Goal: Information Seeking & Learning: Learn about a topic

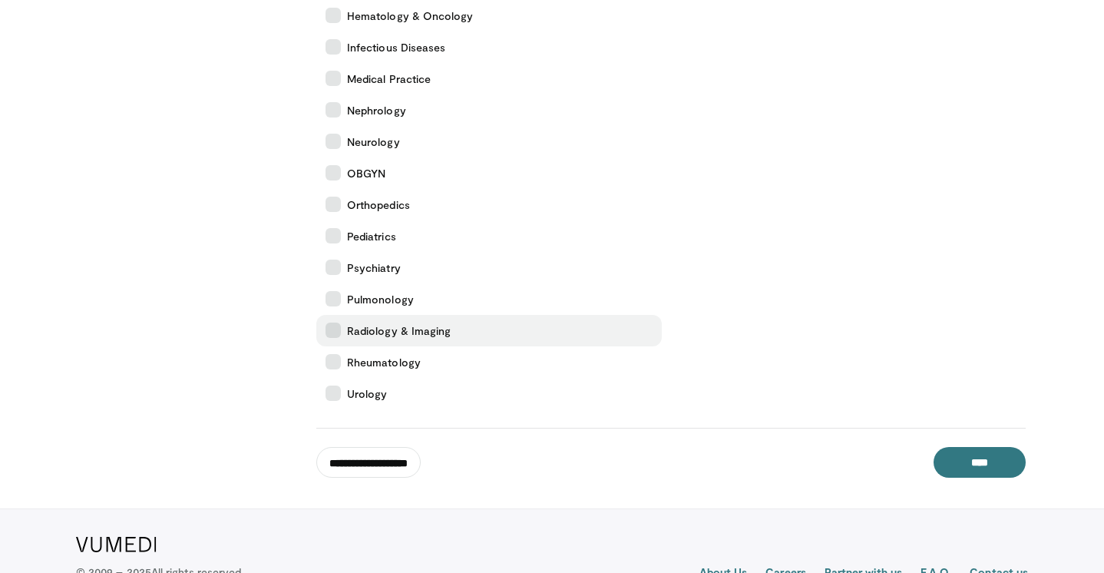
scroll to position [581, 0]
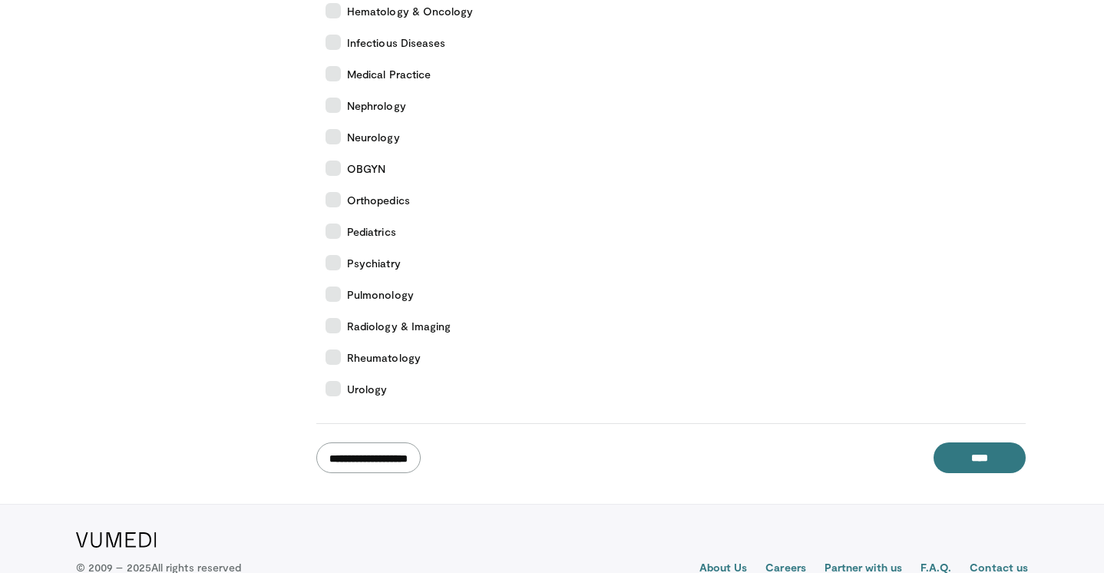
click at [404, 461] on input "**********" at bounding box center [368, 457] width 104 height 31
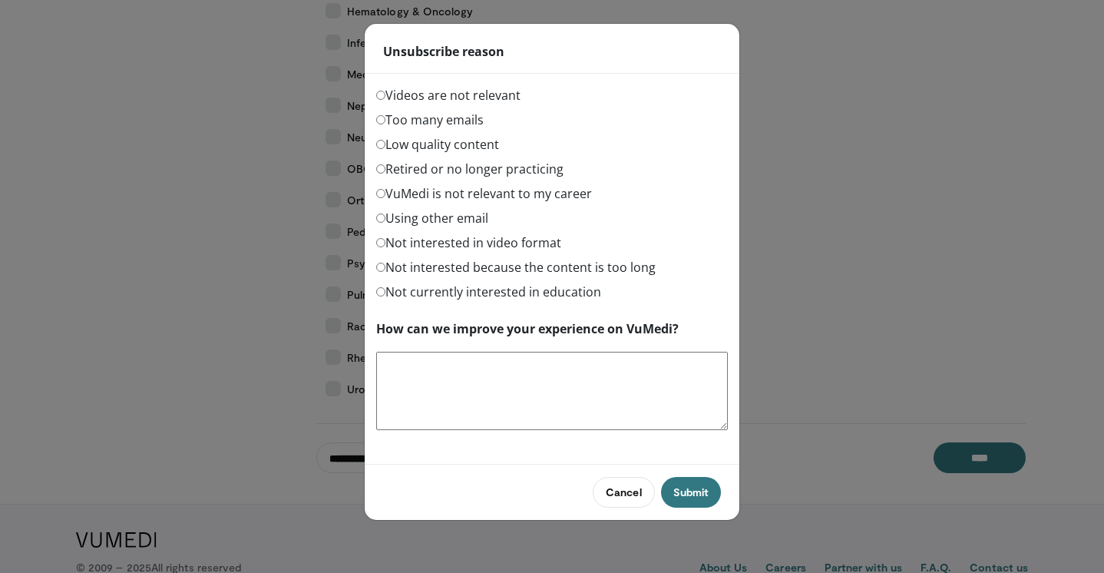
click at [481, 98] on label "Videos are not relevant" at bounding box center [448, 95] width 144 height 18
click at [460, 117] on label "Too many emails" at bounding box center [429, 120] width 107 height 18
click at [692, 497] on button "Submit" at bounding box center [691, 492] width 60 height 31
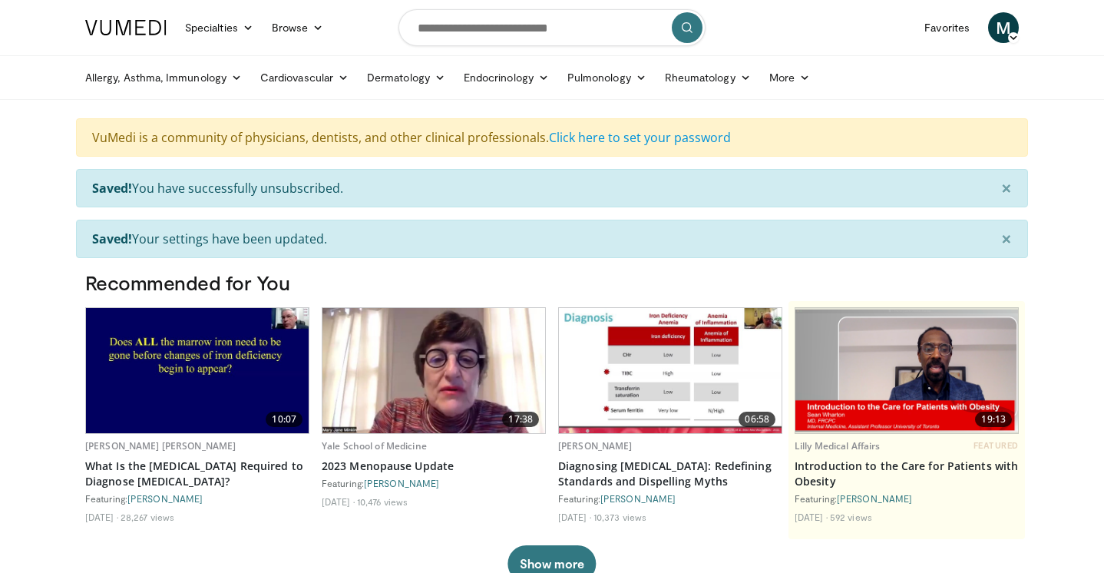
click at [246, 396] on img at bounding box center [197, 370] width 223 height 125
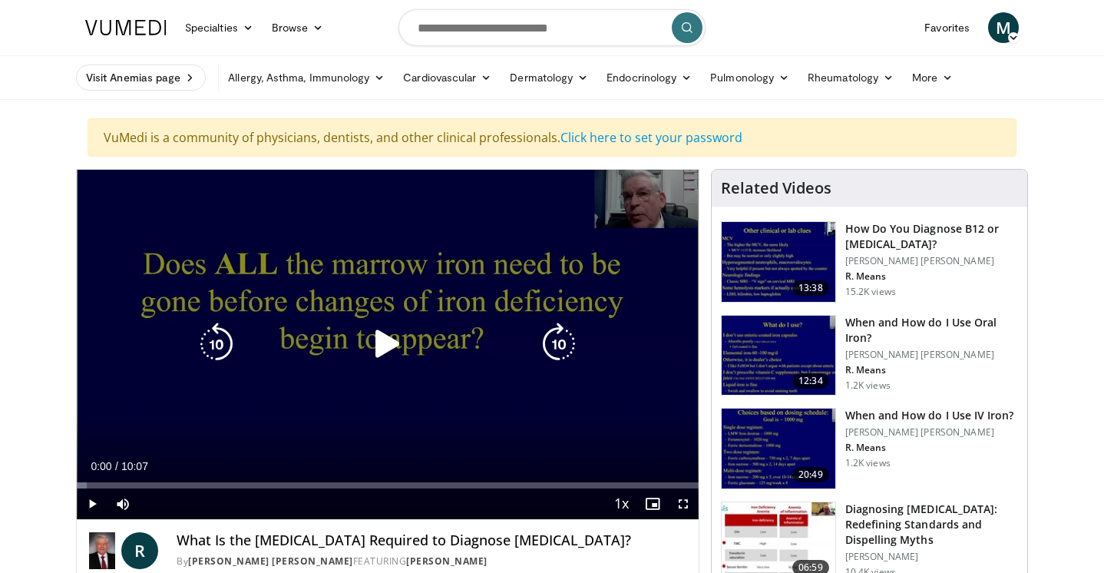
click at [380, 343] on icon "Video Player" at bounding box center [387, 343] width 43 height 43
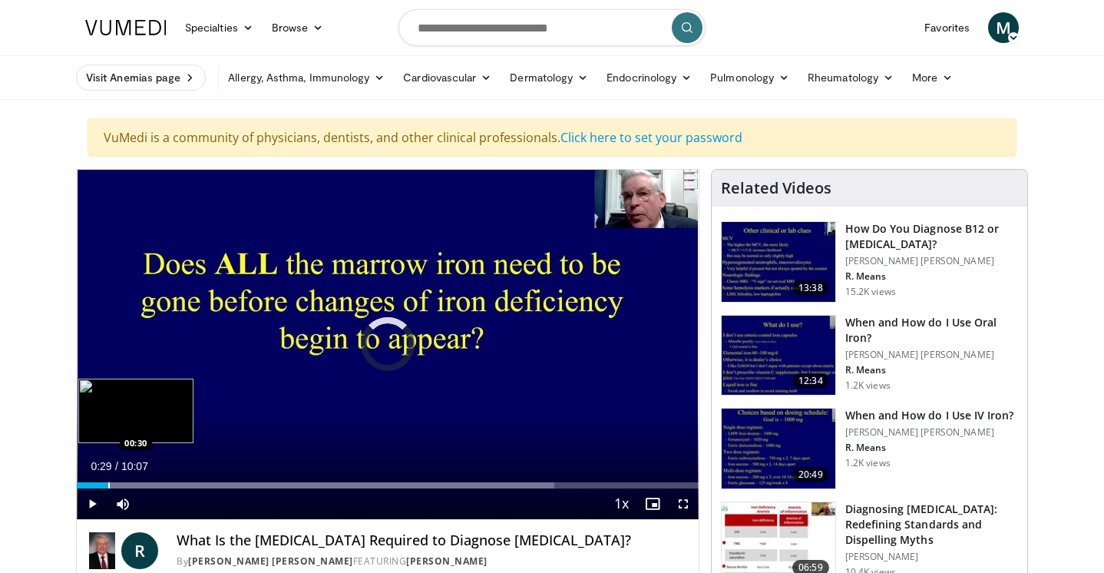
click at [107, 485] on div "Progress Bar" at bounding box center [316, 485] width 478 height 6
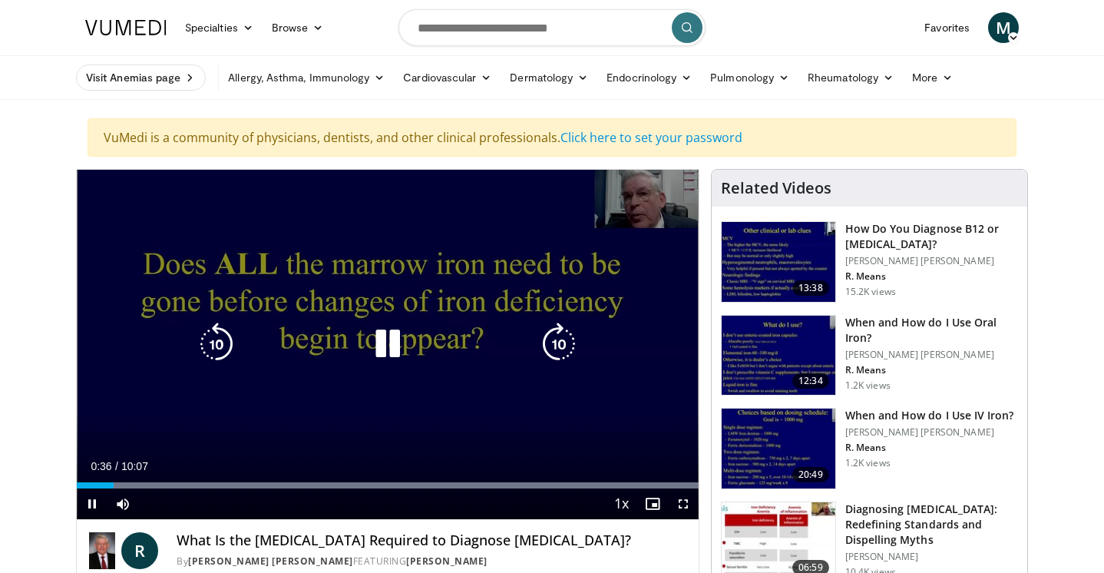
click at [142, 487] on video-js "**********" at bounding box center [388, 345] width 622 height 350
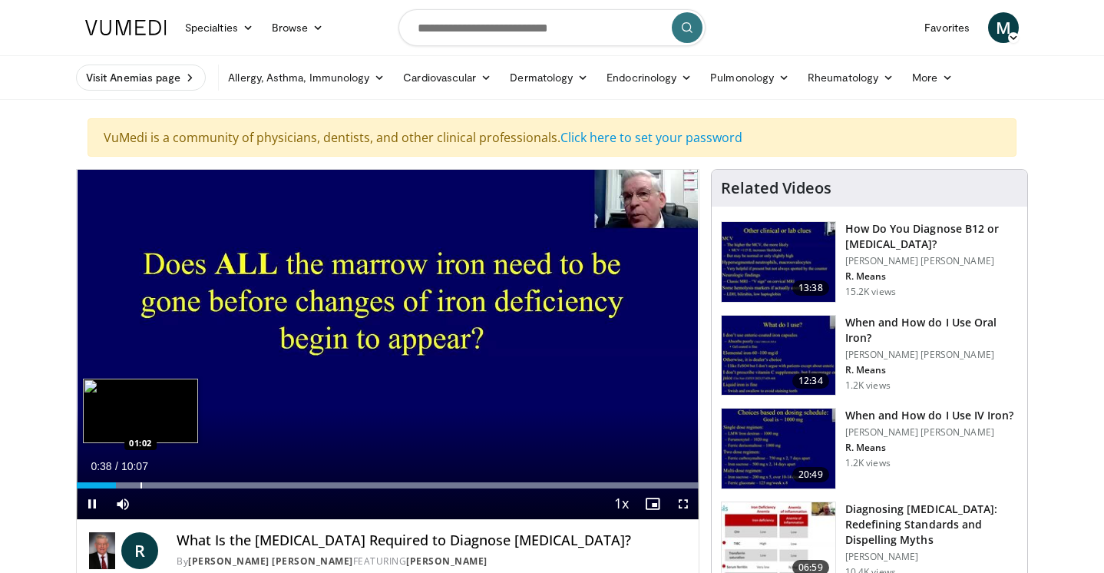
click at [141, 485] on div "Progress Bar" at bounding box center [142, 485] width 2 height 6
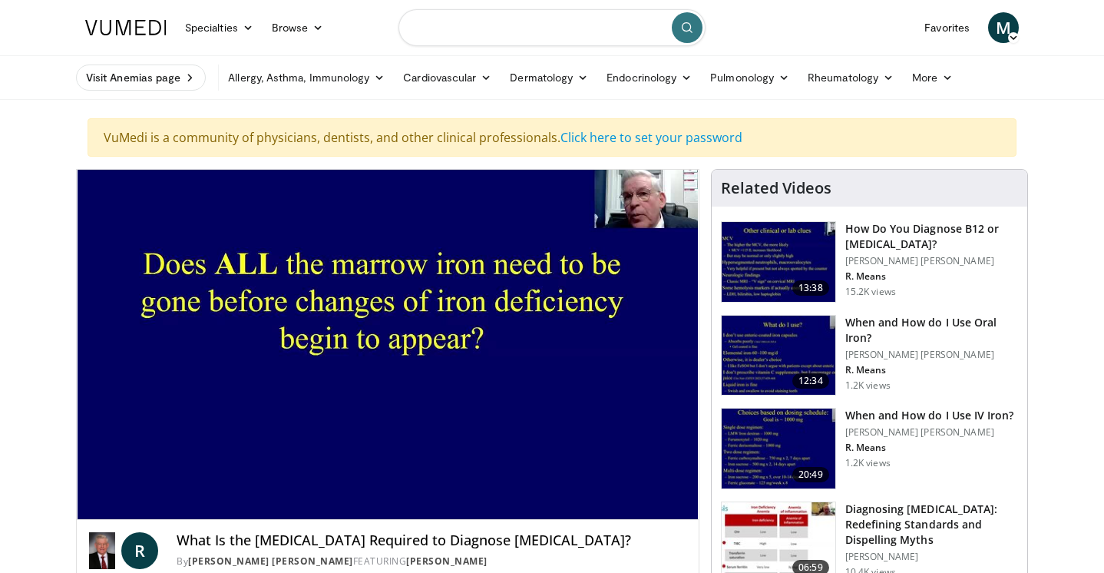
click at [543, 31] on input "Search topics, interventions" at bounding box center [551, 27] width 307 height 37
type input "*********"
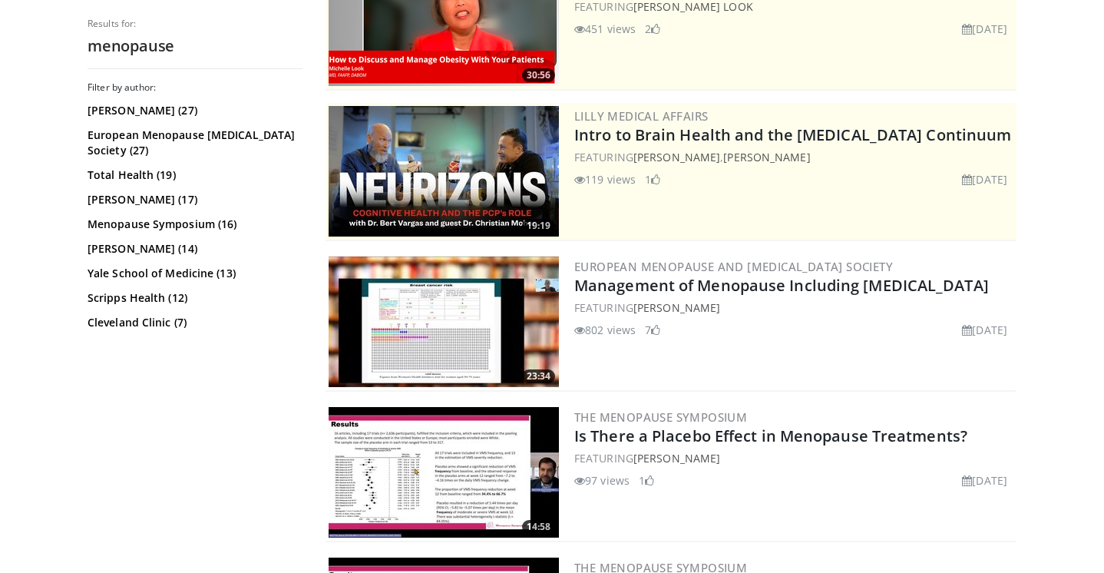
scroll to position [243, 0]
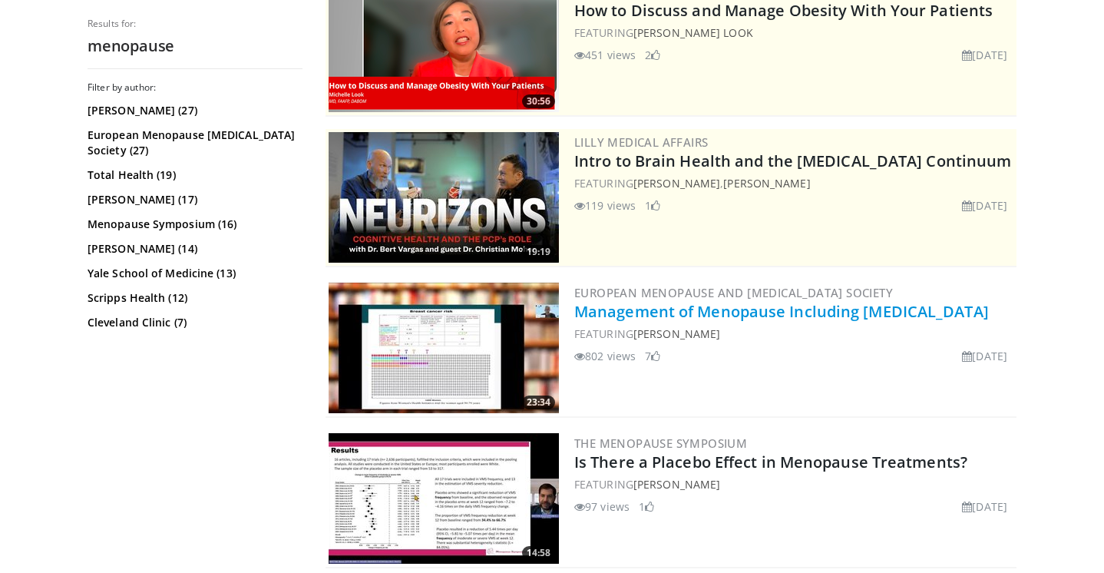
click at [646, 315] on link "Management of Menopause Including [MEDICAL_DATA]" at bounding box center [781, 311] width 415 height 21
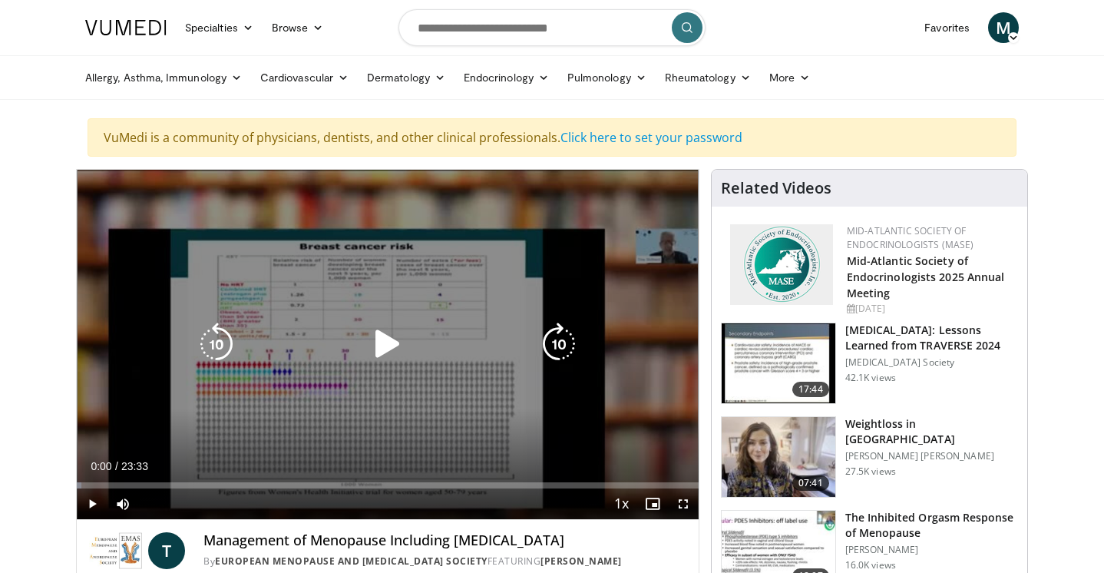
click at [391, 347] on icon "Video Player" at bounding box center [387, 343] width 43 height 43
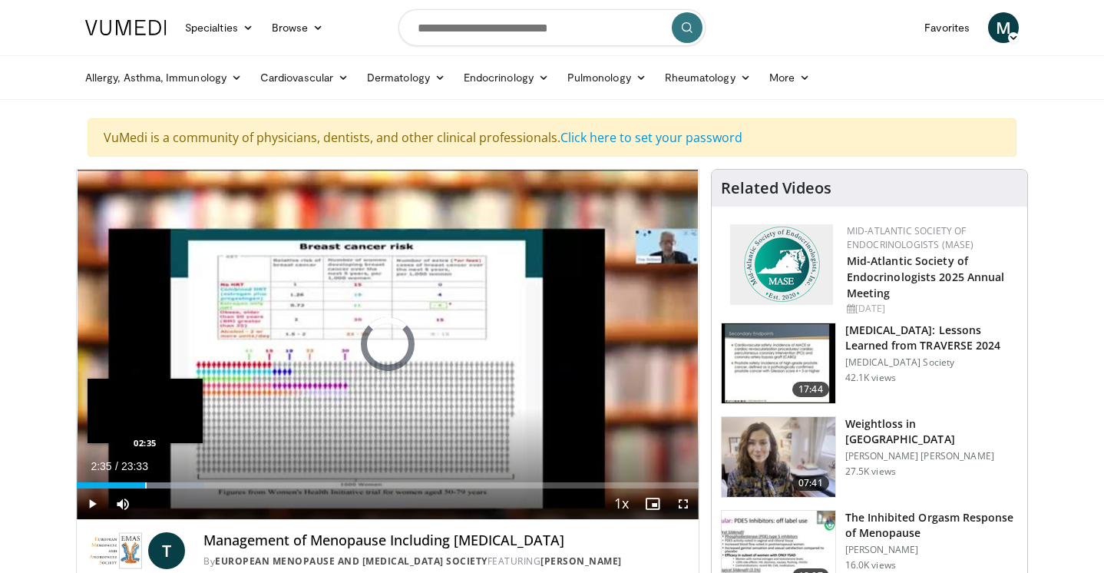
click at [145, 485] on div "Progress Bar" at bounding box center [146, 485] width 2 height 6
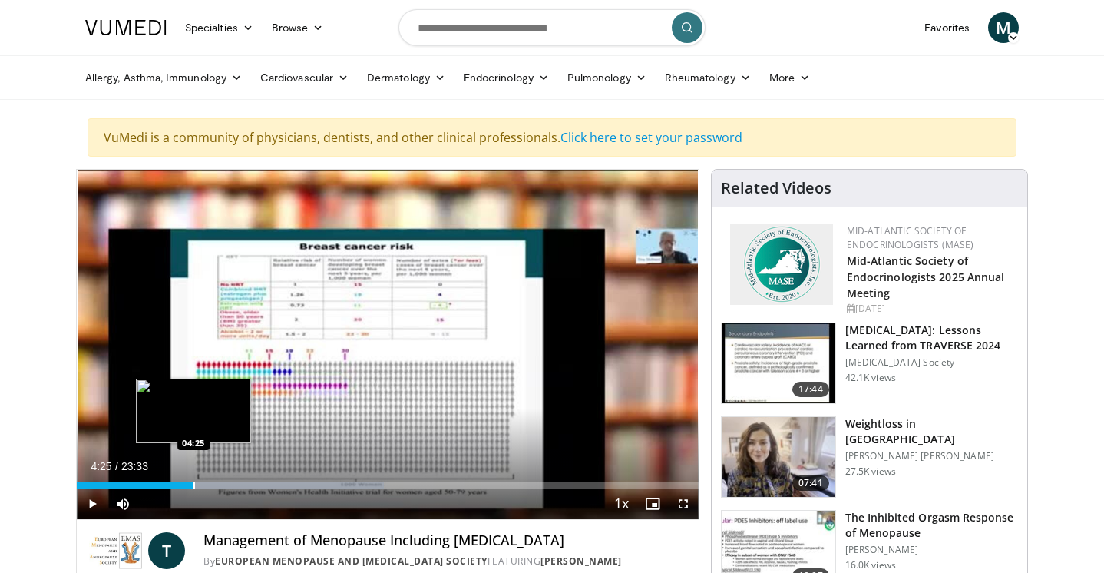
click at [193, 481] on div "Loaded : 49.45% 02:39 04:25" at bounding box center [388, 481] width 622 height 15
click at [217, 482] on div "Progress Bar" at bounding box center [218, 485] width 2 height 6
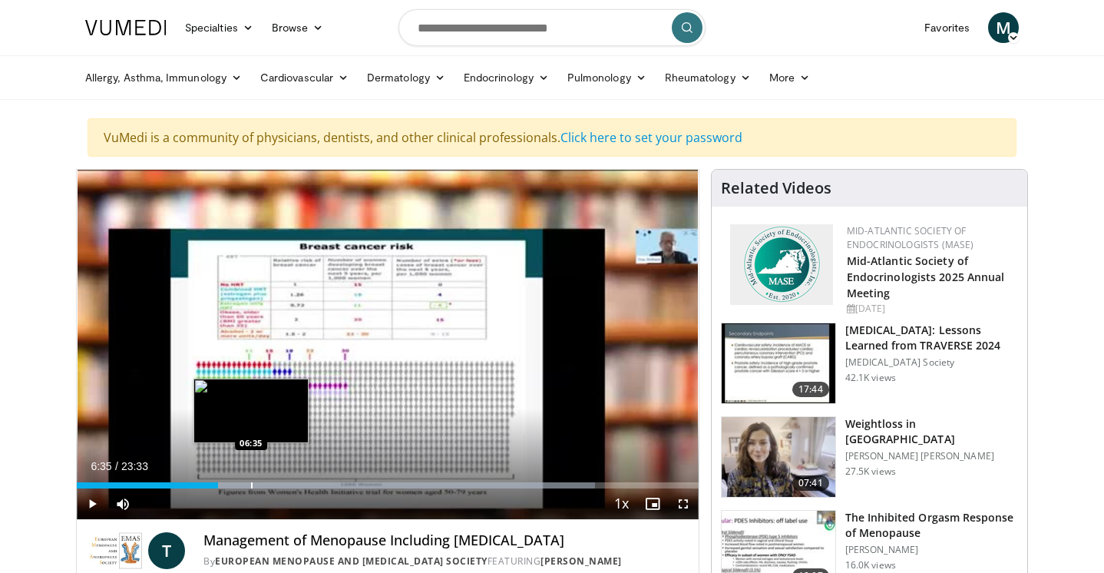
click at [251, 483] on div "Progress Bar" at bounding box center [252, 485] width 2 height 6
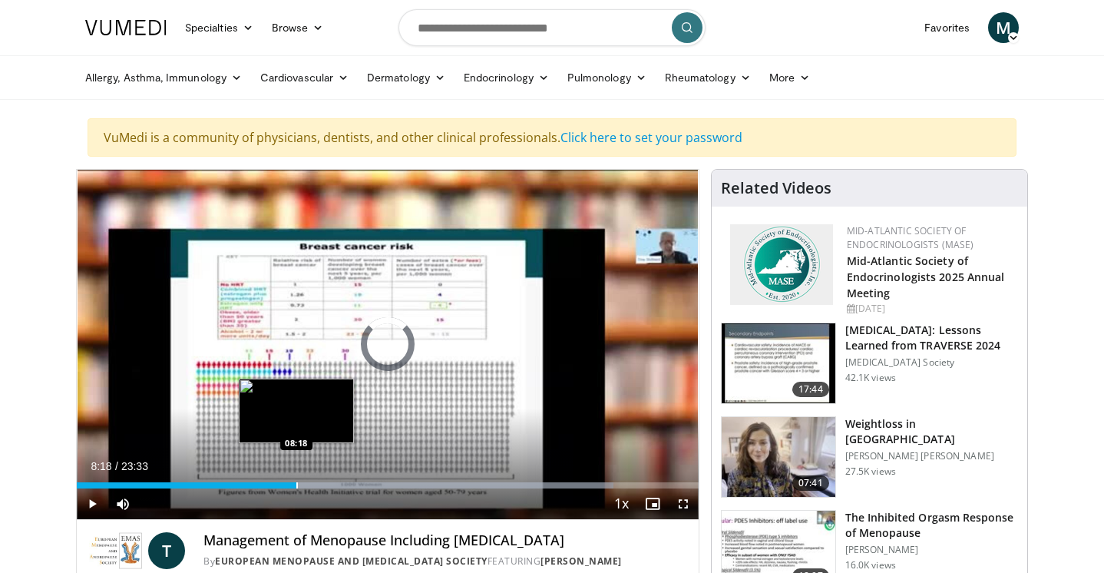
click at [296, 484] on div "Progress Bar" at bounding box center [297, 485] width 2 height 6
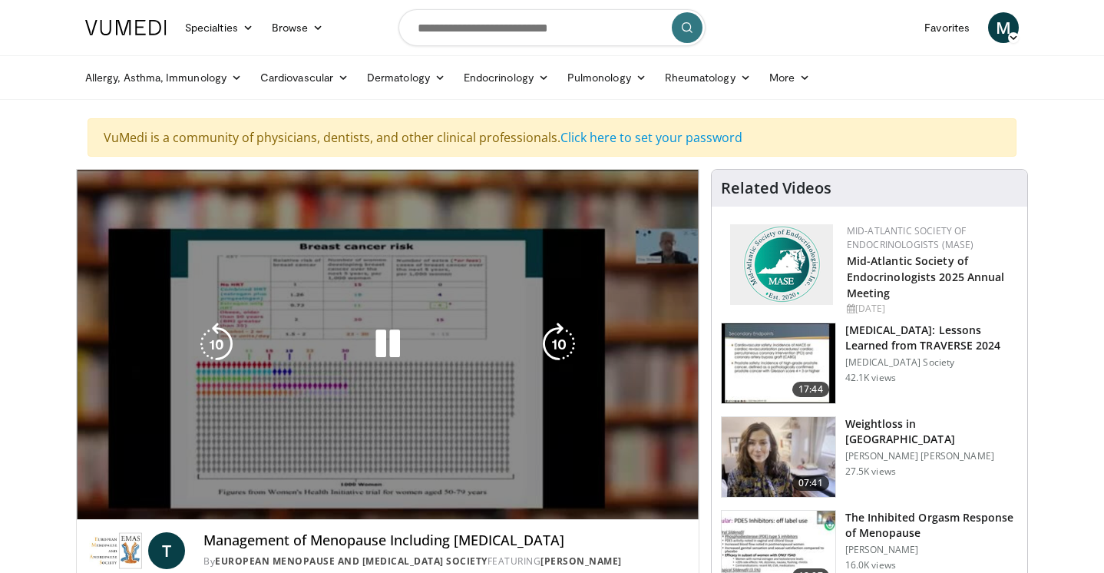
click at [321, 486] on video-js "**********" at bounding box center [388, 345] width 622 height 350
